Goal: Answer question/provide support

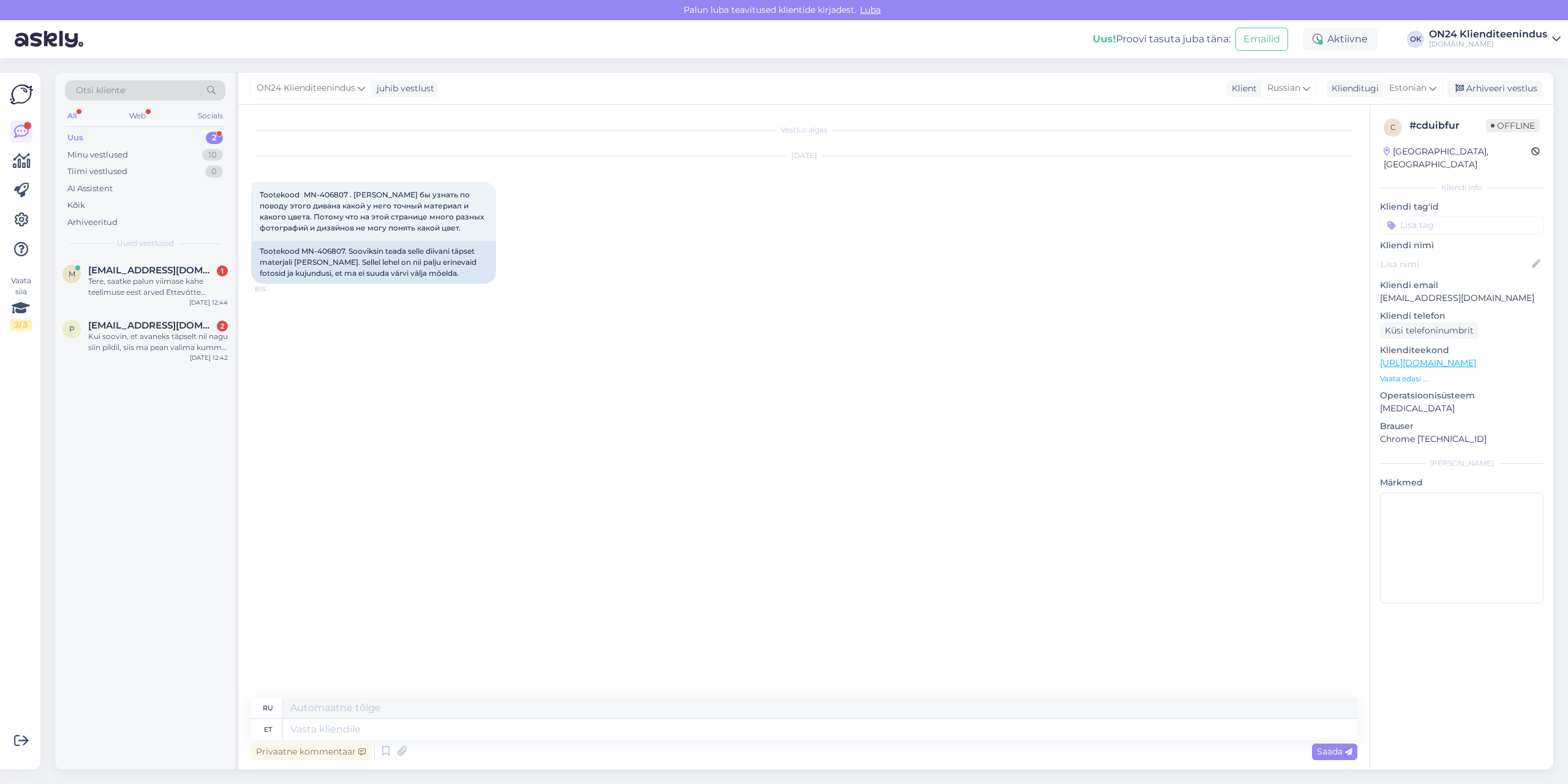
click at [126, 137] on div "Uus 2" at bounding box center [145, 138] width 160 height 17
click at [138, 333] on div "Kui soovin, et avaneks täpselt nii nagu siin pildil, siis ma pean valima kumma …" at bounding box center [158, 342] width 140 height 22
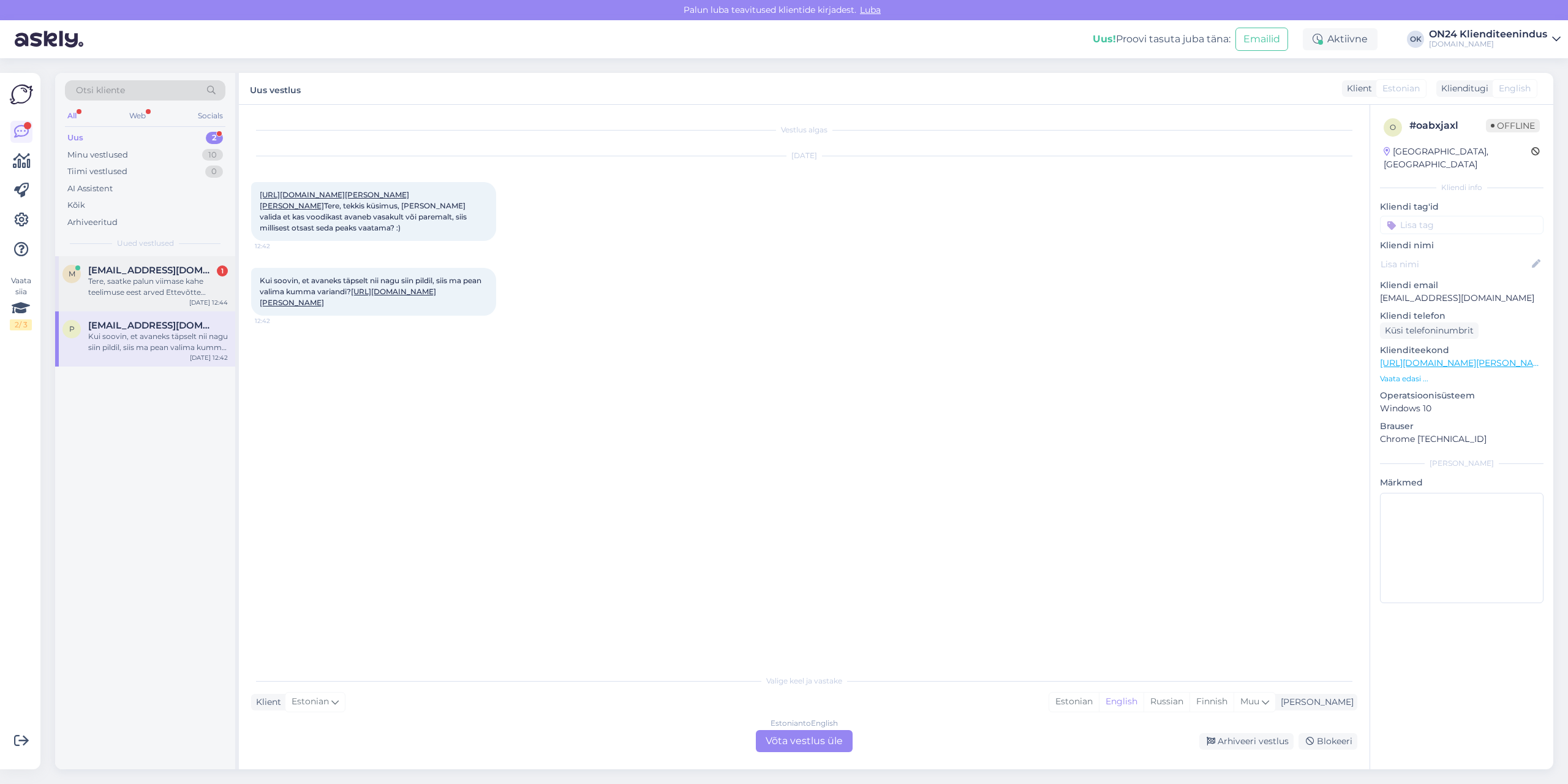
click at [146, 273] on span "[EMAIL_ADDRESS][DOMAIN_NAME]" at bounding box center [152, 270] width 128 height 11
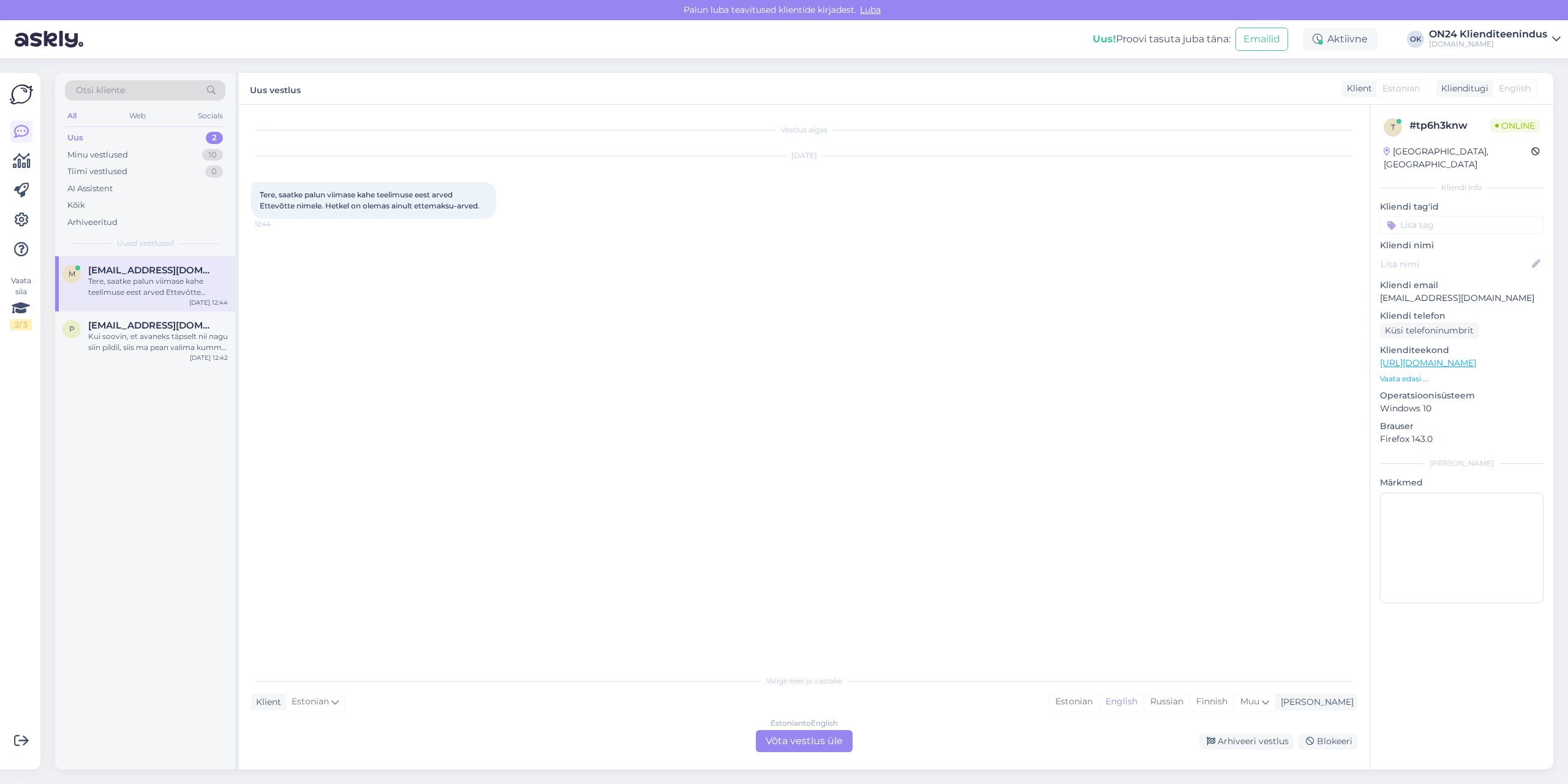
click at [1424, 292] on p "[EMAIL_ADDRESS][DOMAIN_NAME]" at bounding box center [1462, 298] width 164 height 13
copy p "[EMAIL_ADDRESS][DOMAIN_NAME]"
click at [1099, 694] on div "Estonian" at bounding box center [1074, 701] width 50 height 18
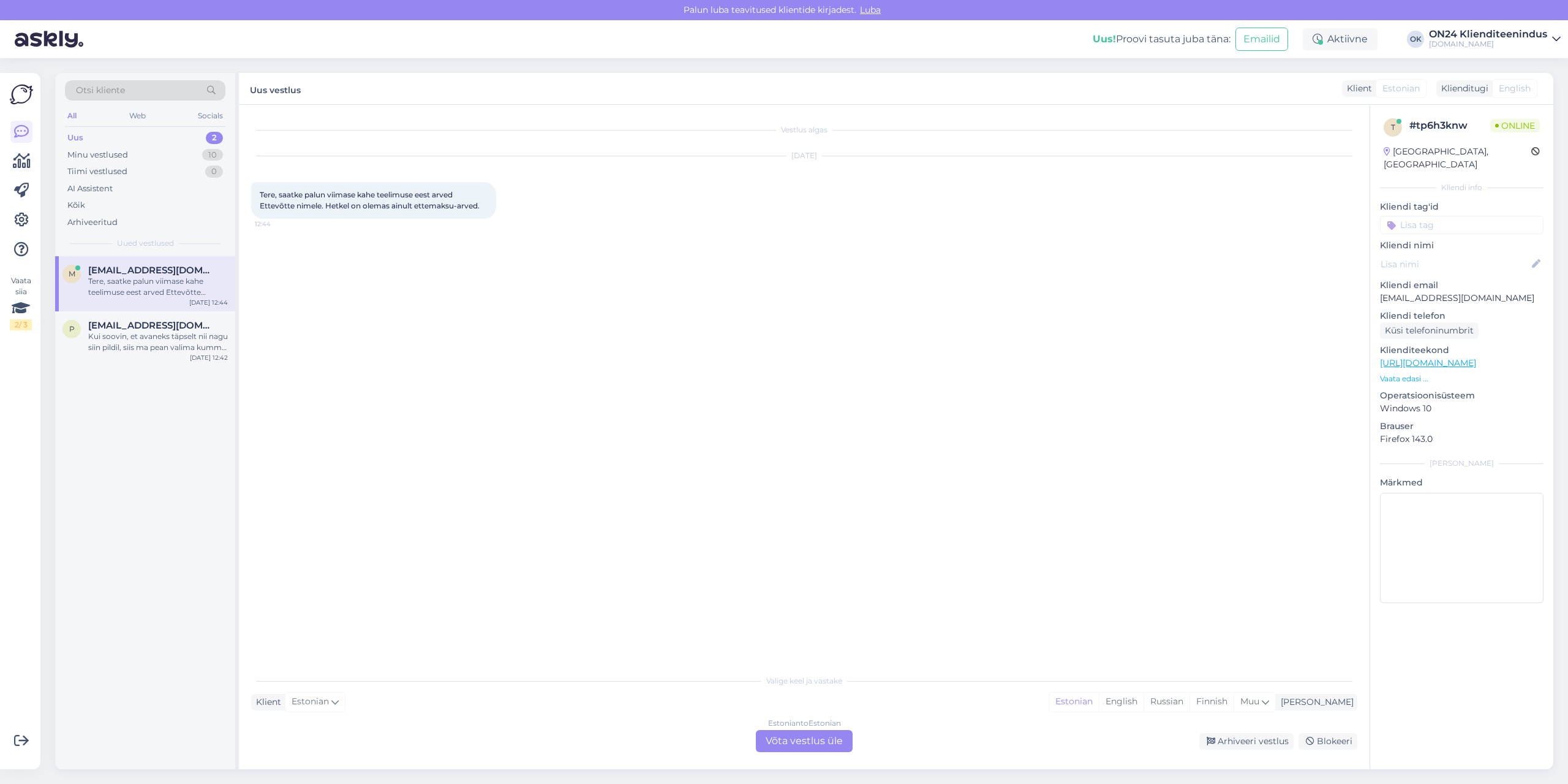
click at [800, 749] on div "Estonian to Estonian Võta vestlus üle" at bounding box center [804, 740] width 97 height 22
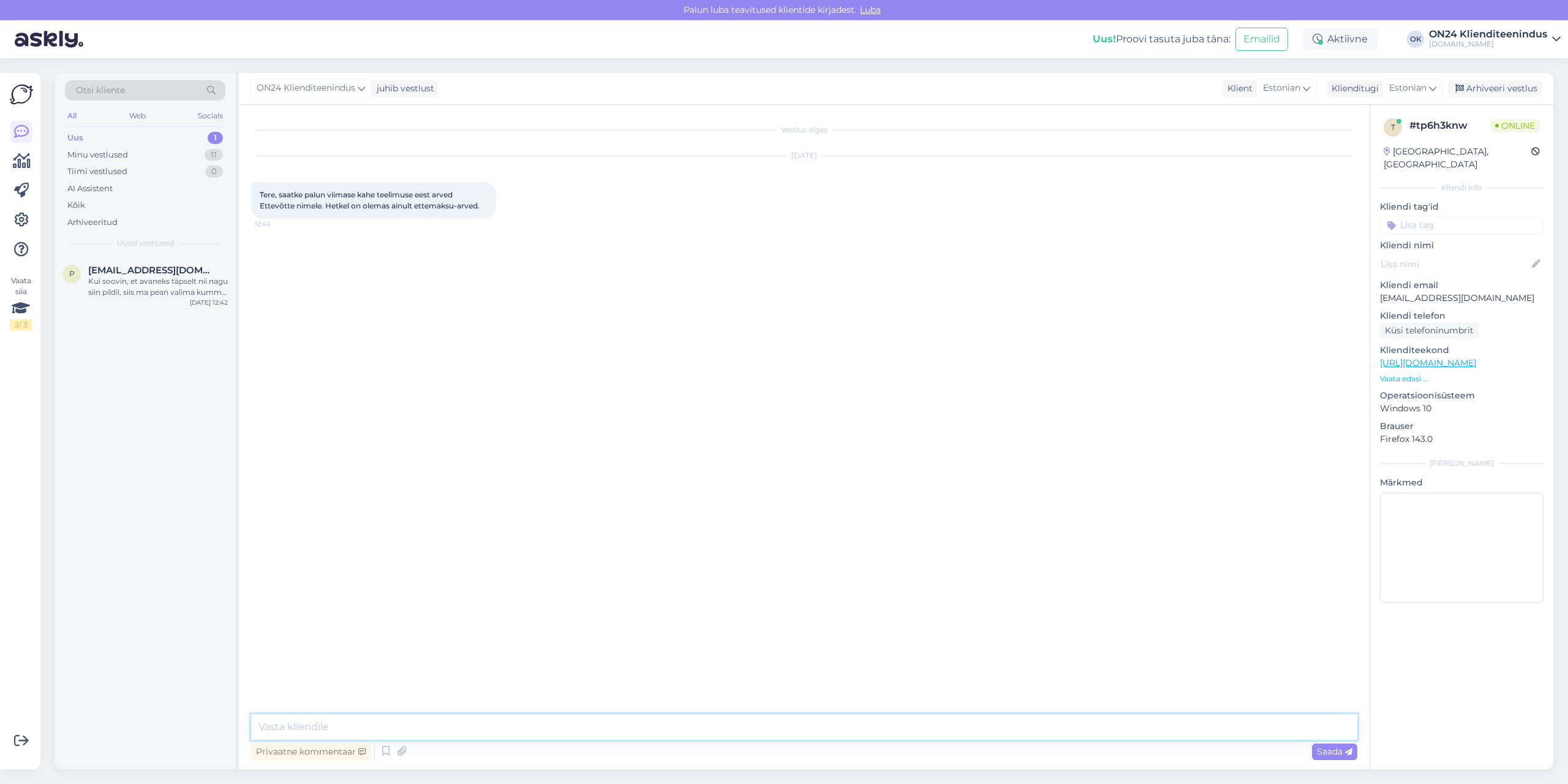
click at [798, 734] on textarea at bounding box center [804, 727] width 1106 height 26
type textarea "Tere. Arved saadetud e-mailile."
click at [171, 293] on div "Kui soovin, et avaneks täpselt nii nagu siin pildil, siis ma pean valima kumma …" at bounding box center [158, 286] width 140 height 22
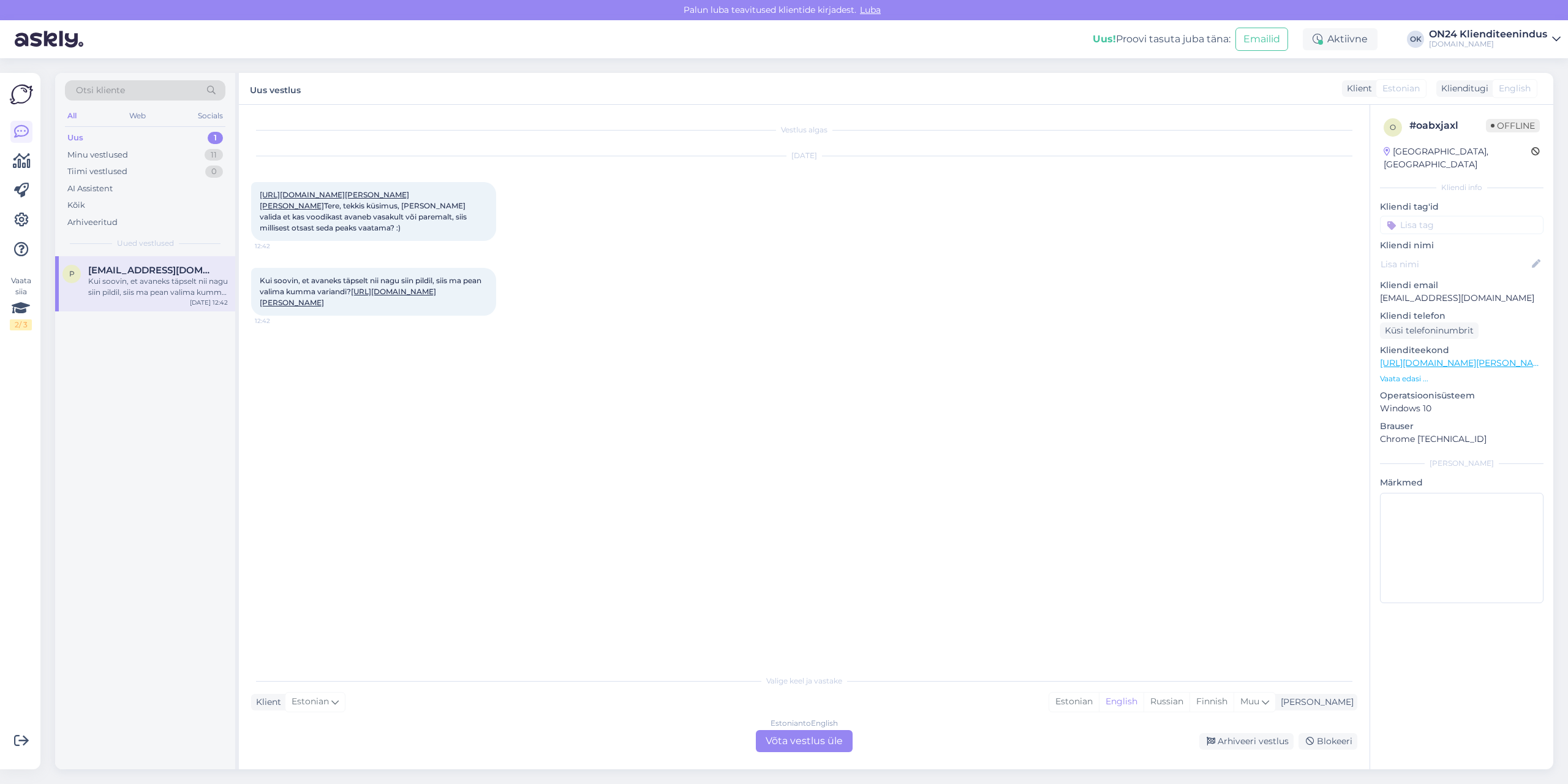
click at [307, 307] on link "[URL][DOMAIN_NAME][PERSON_NAME]" at bounding box center [348, 297] width 177 height 20
click at [285, 192] on link "[URL][DOMAIN_NAME][PERSON_NAME][PERSON_NAME]" at bounding box center [334, 200] width 150 height 20
click at [1099, 702] on div "Estonian" at bounding box center [1074, 701] width 50 height 18
click at [813, 736] on div "Estonian to Estonian Võta vestlus üle" at bounding box center [804, 740] width 97 height 22
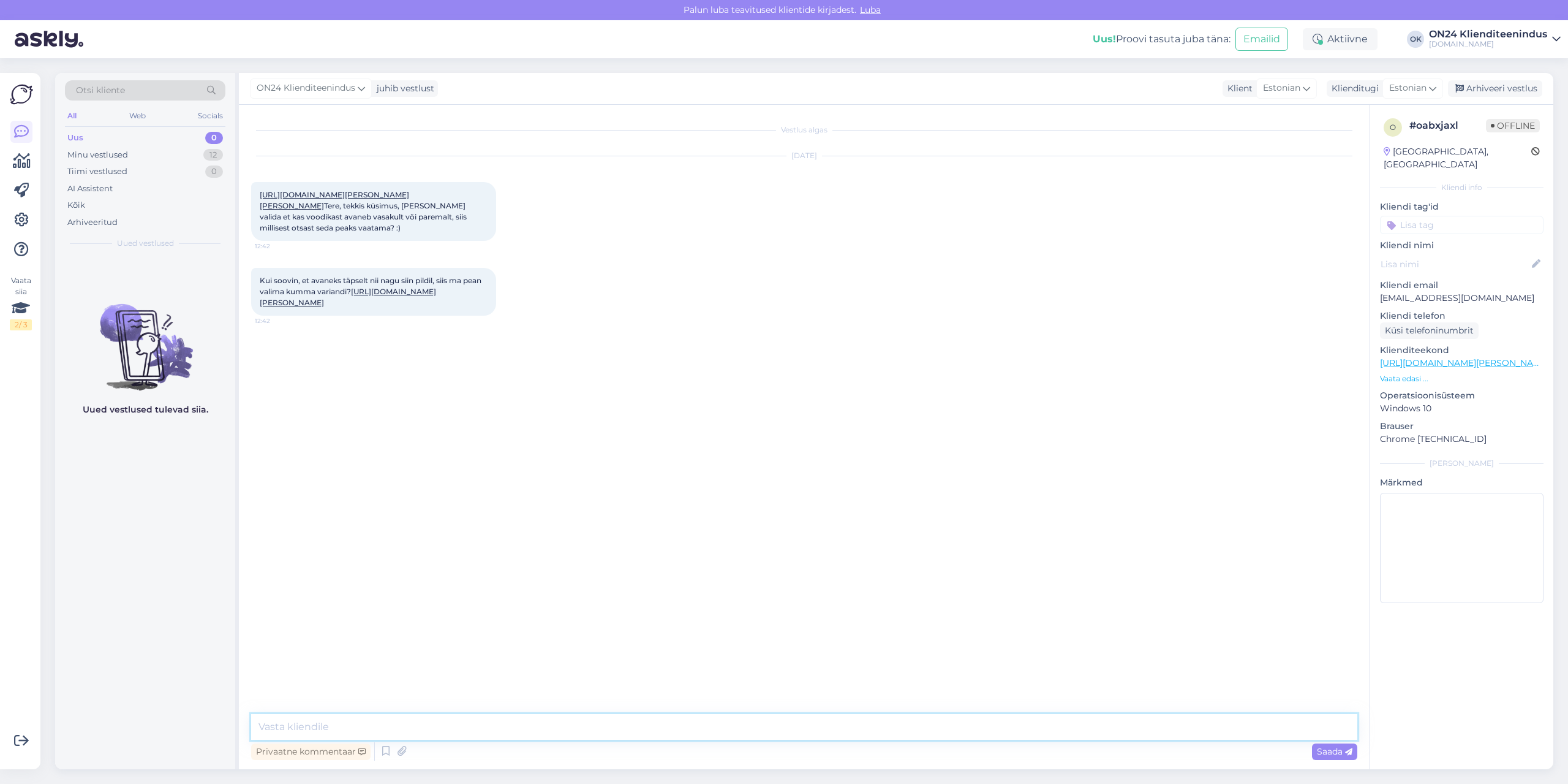
click at [790, 722] on textarea at bounding box center [804, 727] width 1106 height 26
type textarea "Tere. Sel juhul tuleb valida paremalt avanemise."
